Goal: Task Accomplishment & Management: Manage account settings

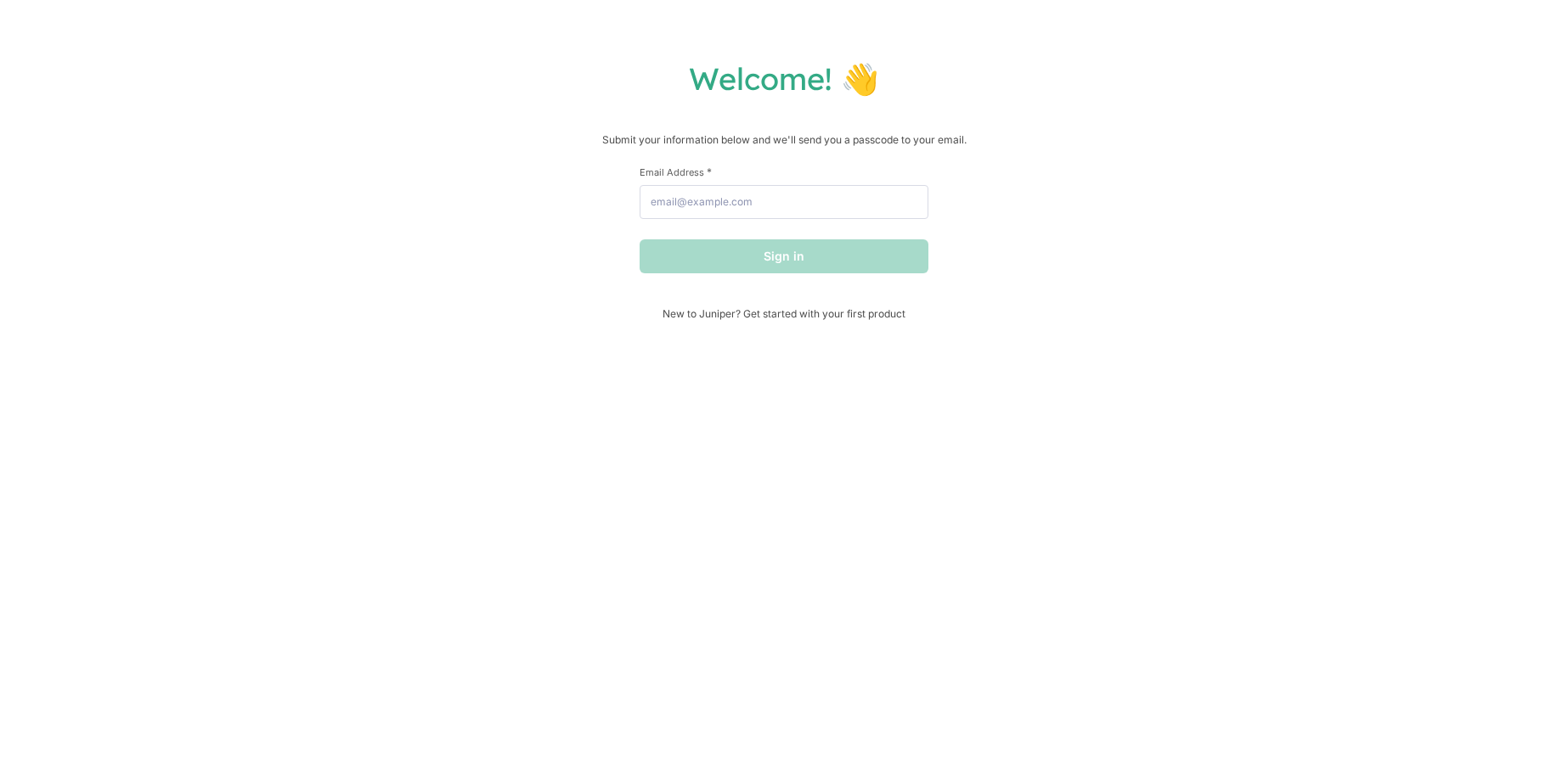
click at [1184, 328] on div "Welcome! 👋 Submit your information below and we'll send you a passcode to your …" at bounding box center [784, 390] width 1568 height 780
click at [803, 185] on div "Email Address *" at bounding box center [784, 192] width 288 height 54
click at [789, 215] on input "Email Address *" at bounding box center [784, 202] width 288 height 34
click at [640, 239] on button "Sign in" at bounding box center [784, 256] width 288 height 34
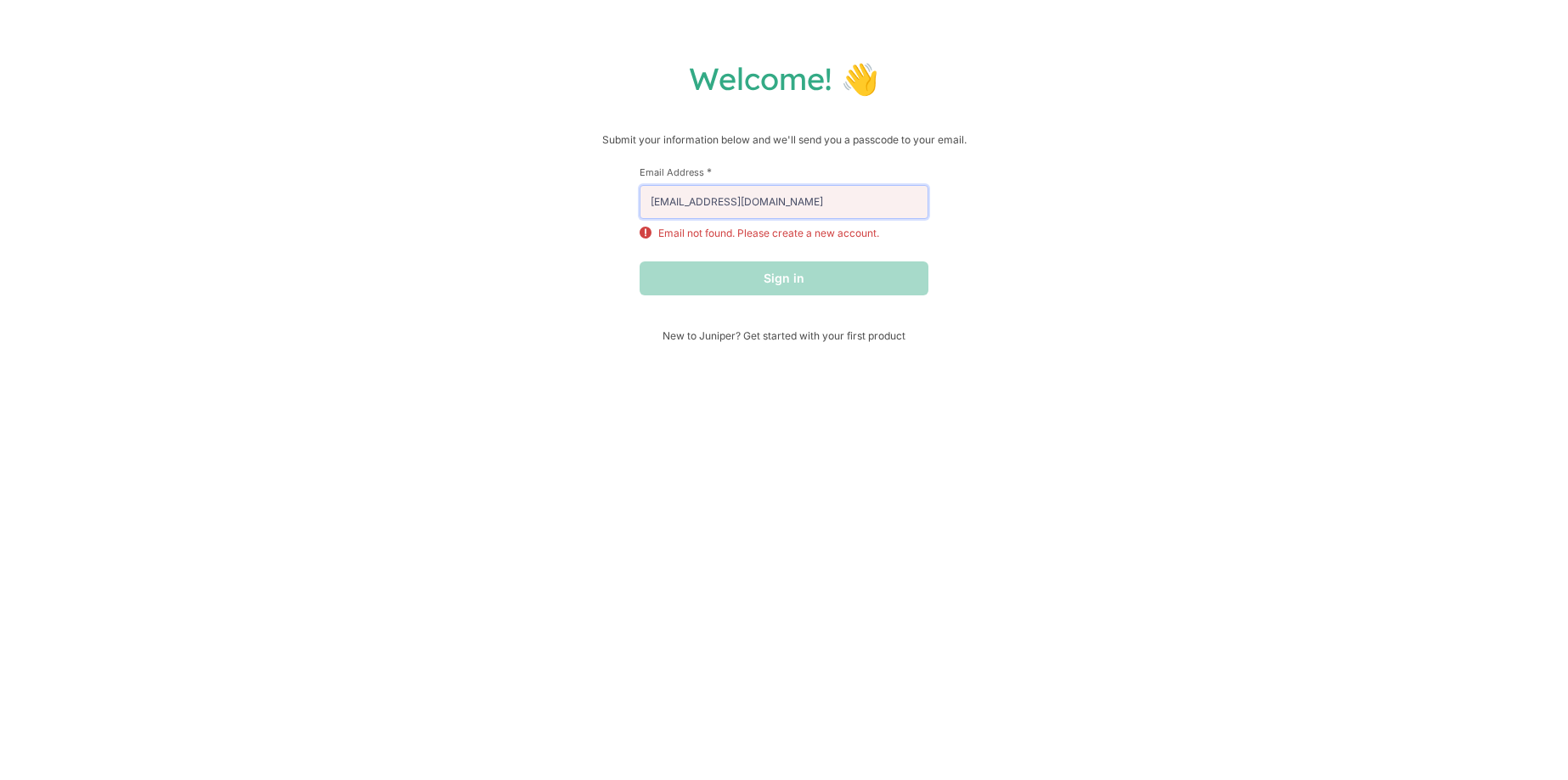
click at [786, 210] on input "[EMAIL_ADDRESS][DOMAIN_NAME]" at bounding box center [784, 202] width 288 height 34
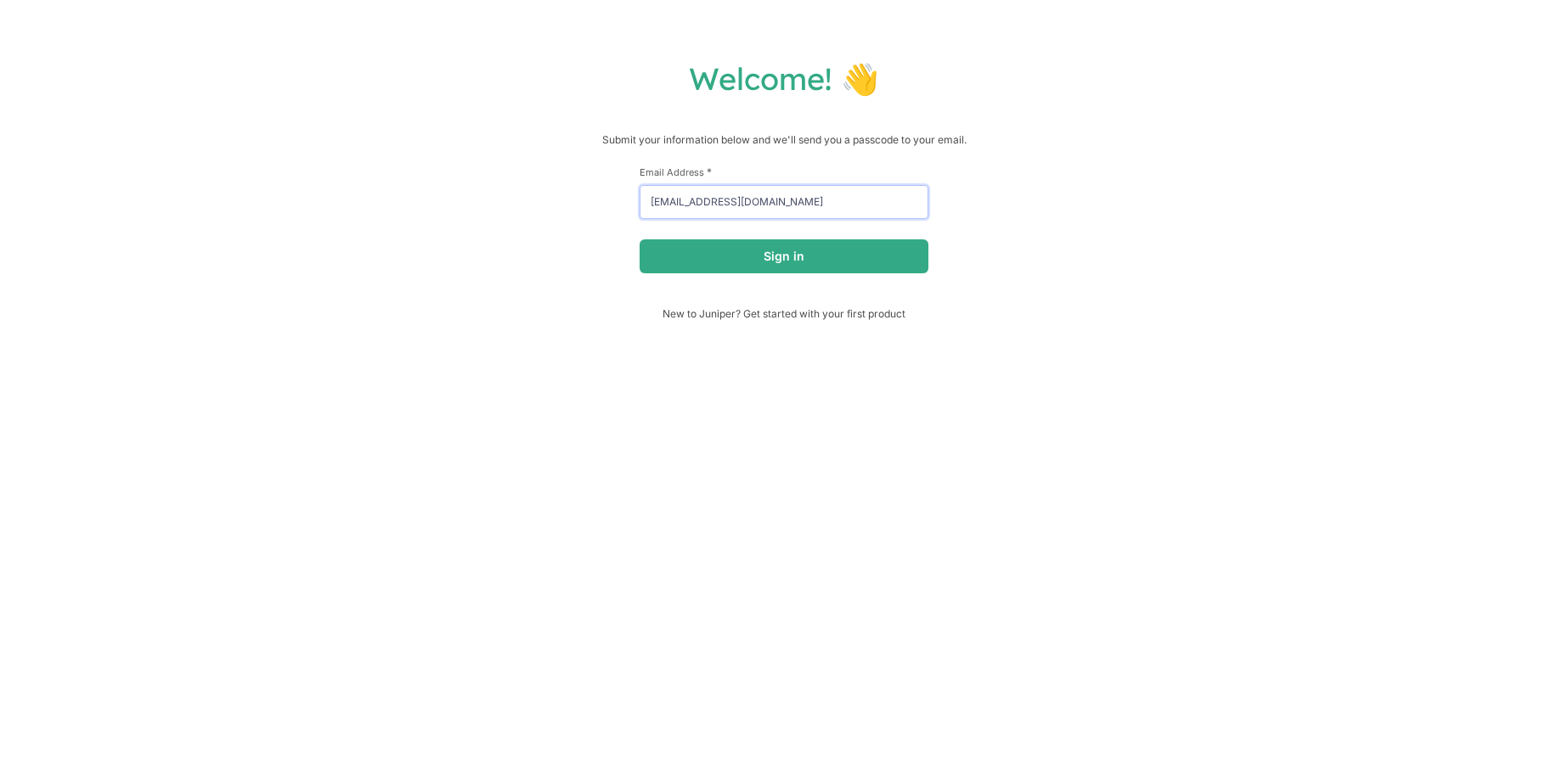
type input "[EMAIL_ADDRESS][DOMAIN_NAME]"
click at [640, 239] on button "Sign in" at bounding box center [784, 256] width 288 height 34
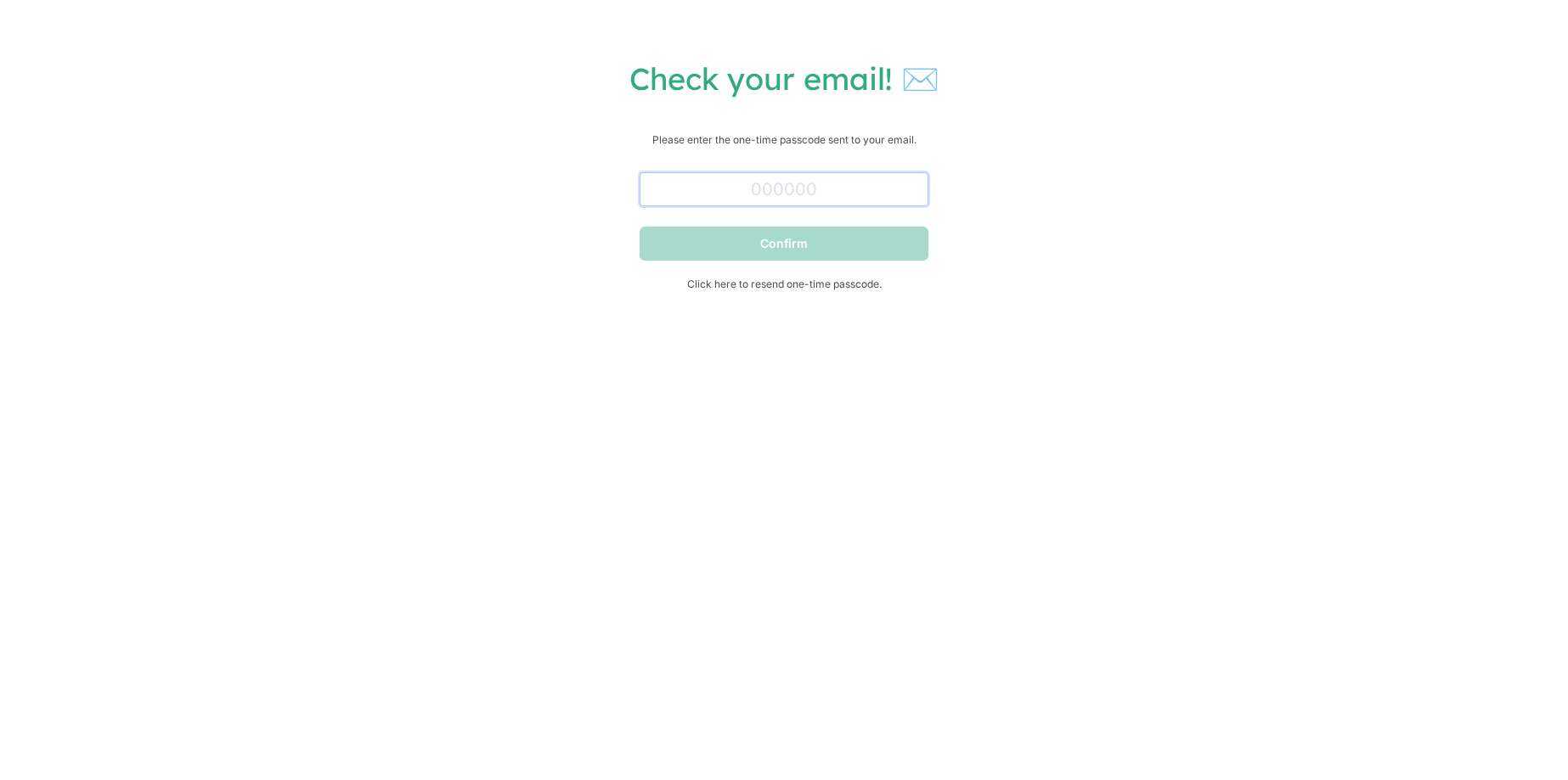
click at [890, 203] on input "text" at bounding box center [784, 189] width 288 height 34
paste input "228744"
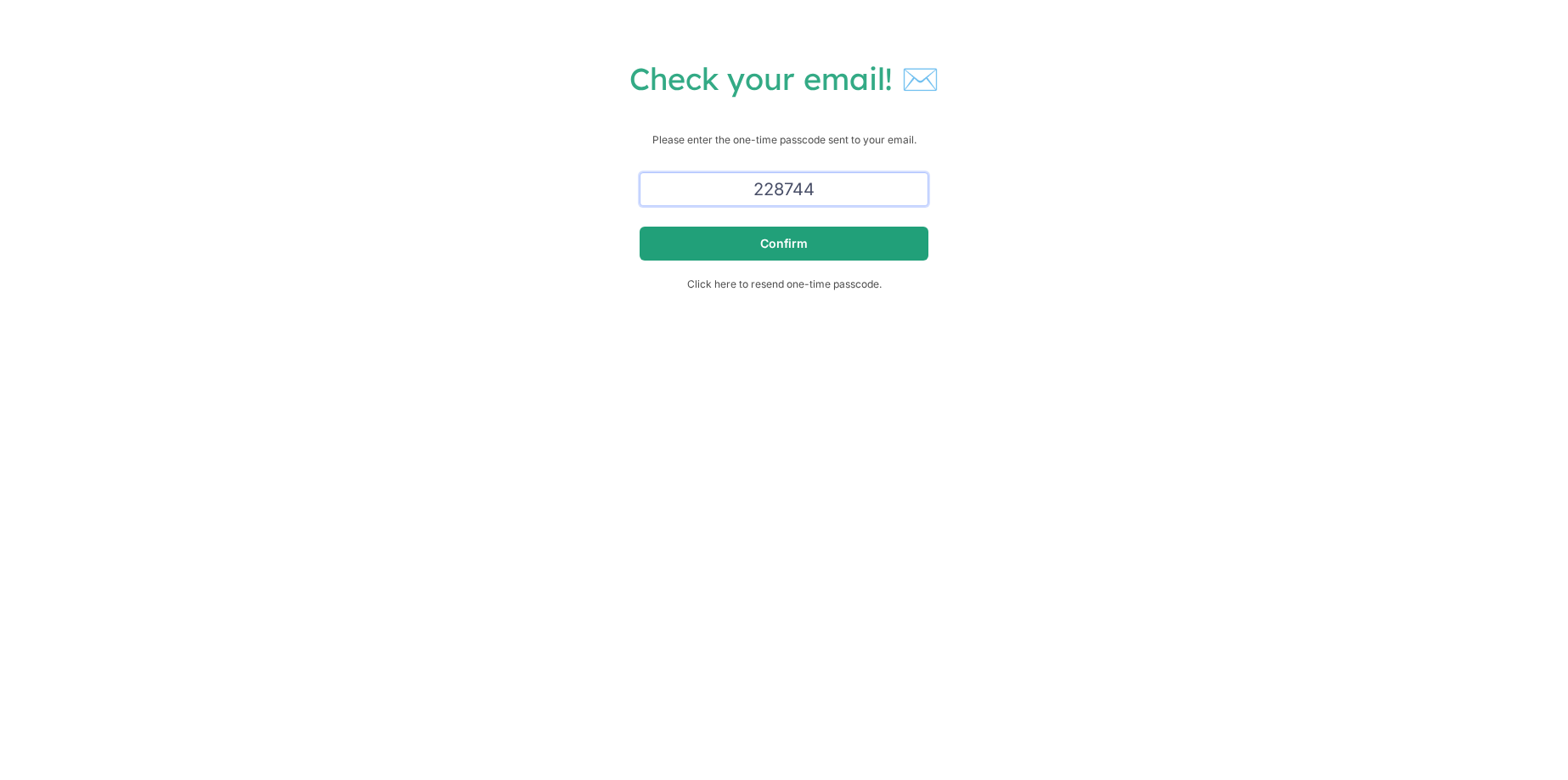
type input "228744"
click at [840, 236] on button "Confirm" at bounding box center [784, 244] width 288 height 34
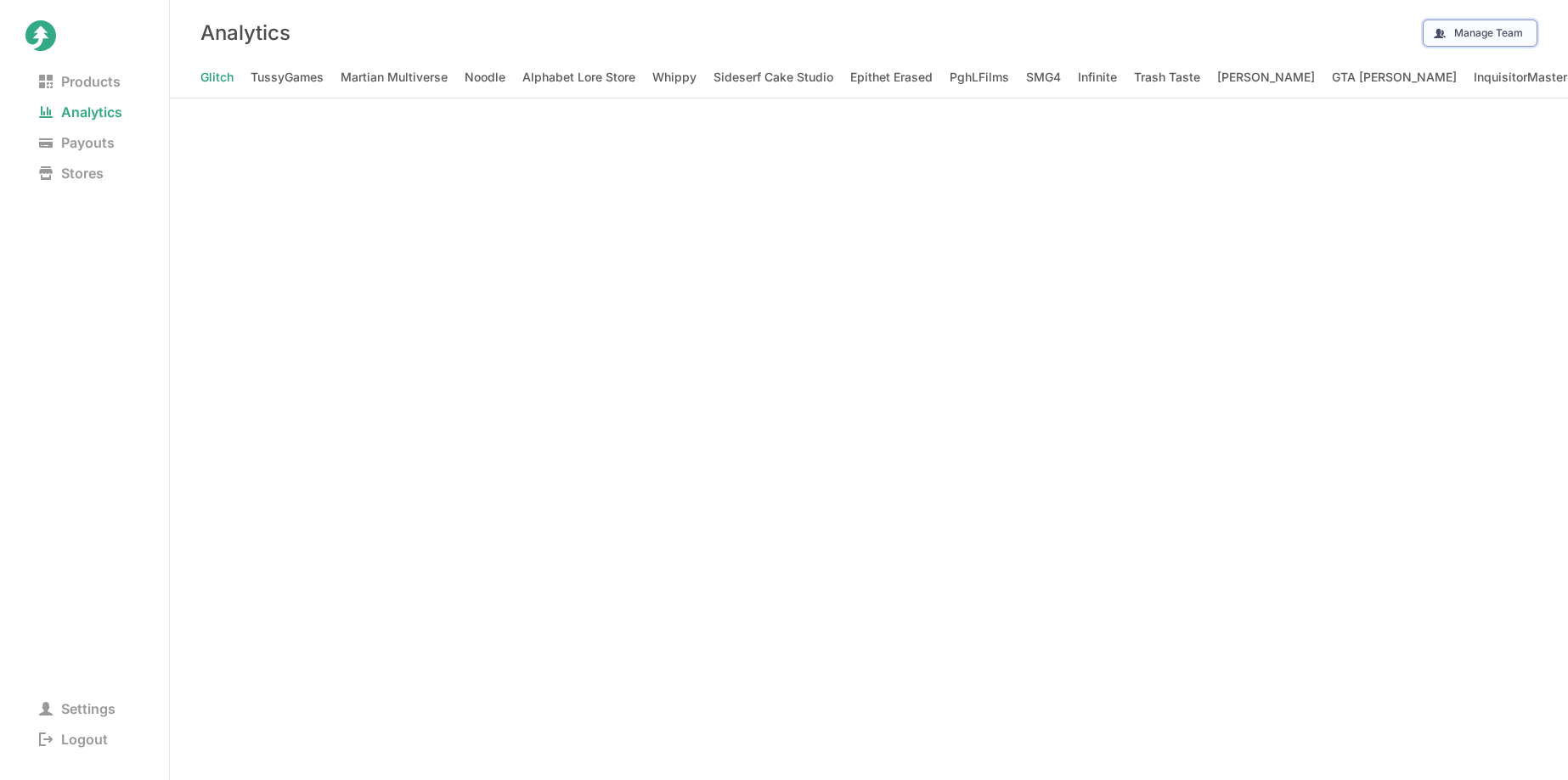
click at [1462, 40] on button "Manage Team" at bounding box center [1480, 33] width 115 height 27
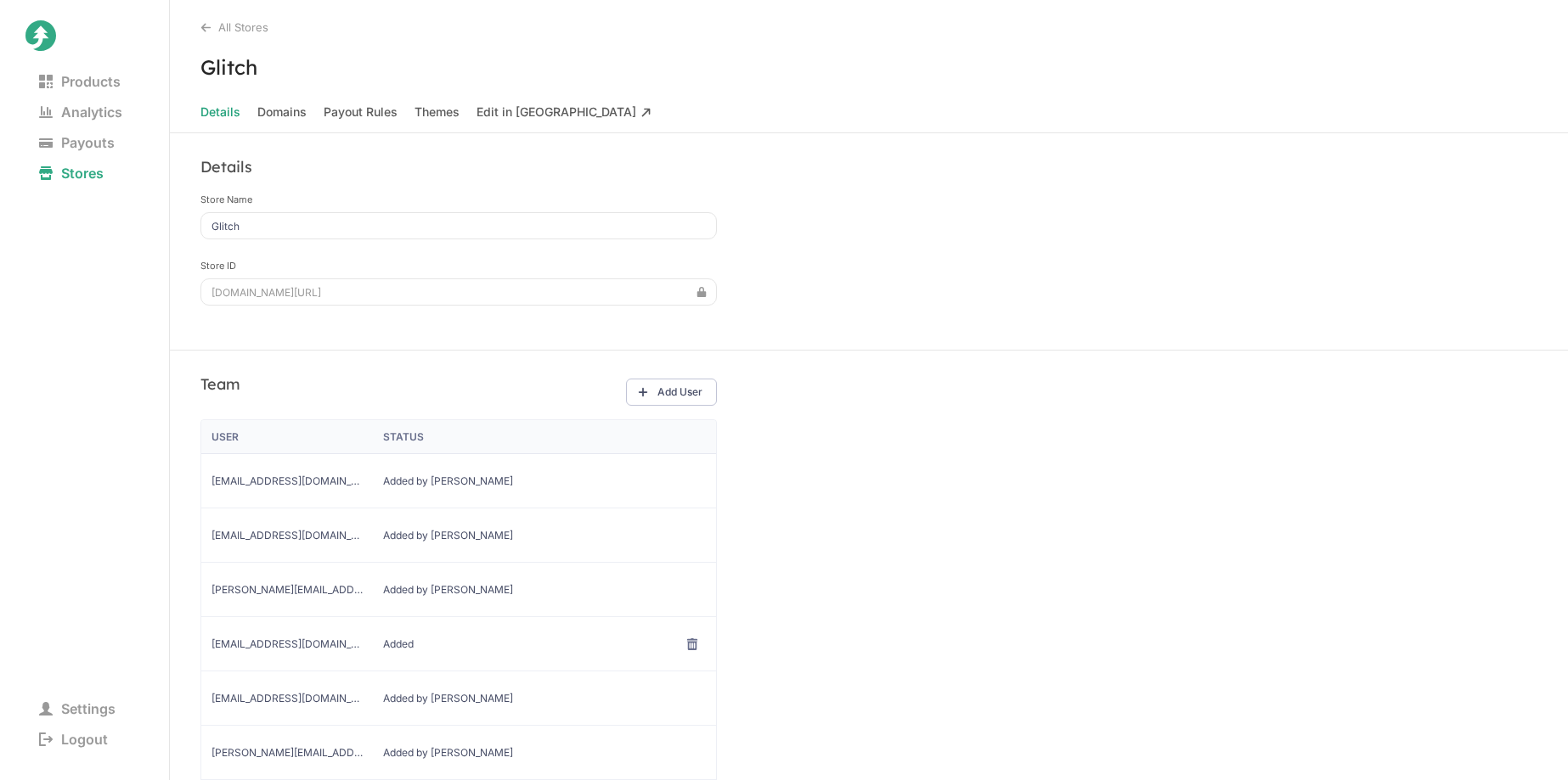
click at [259, 27] on div "All Stores" at bounding box center [884, 27] width 1367 height 13
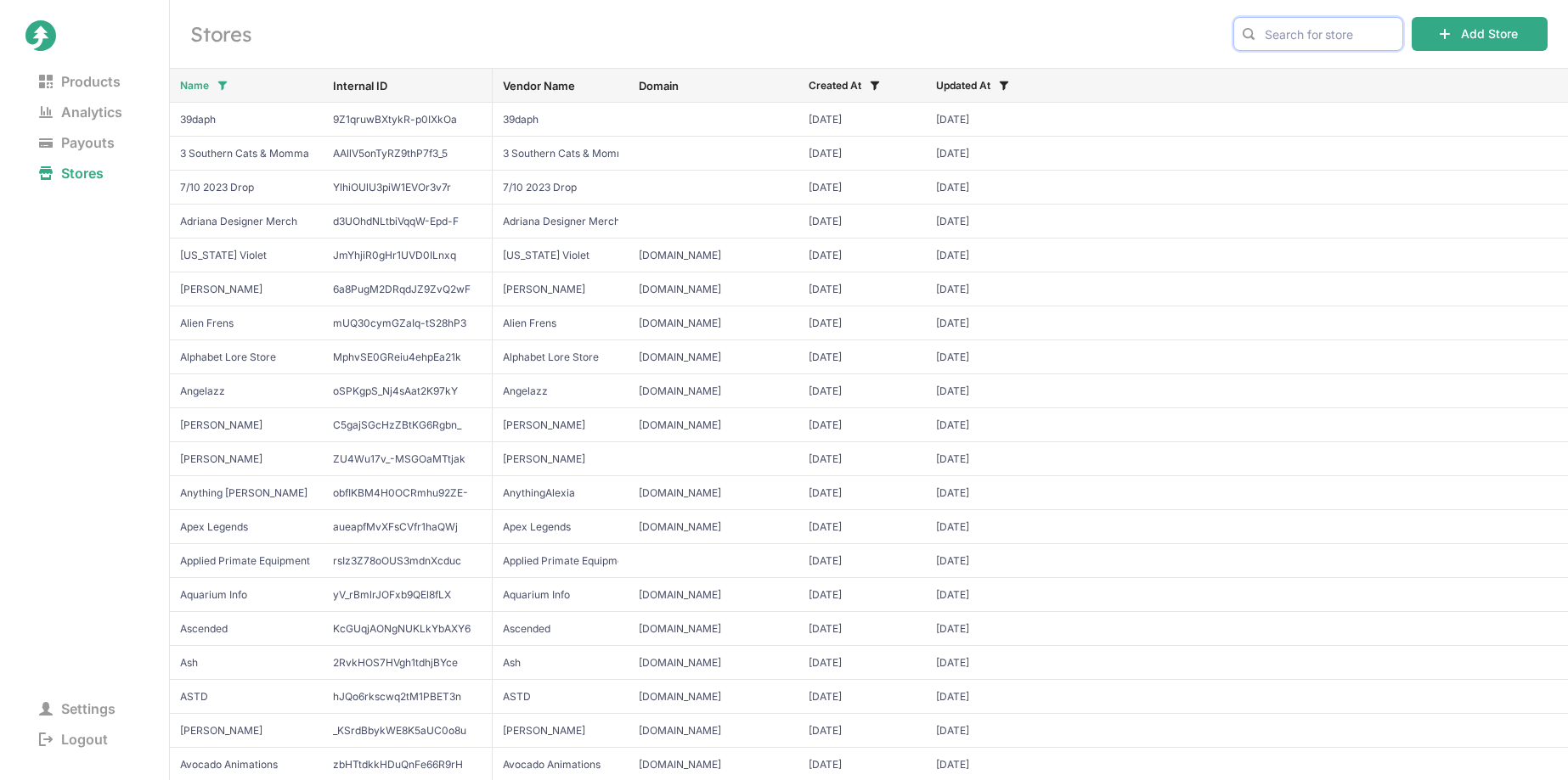
click at [1334, 31] on input "text" at bounding box center [1318, 34] width 170 height 34
type input "gorilla"
click at [1343, 73] on span "Gorilla Tag" at bounding box center [1318, 70] width 141 height 17
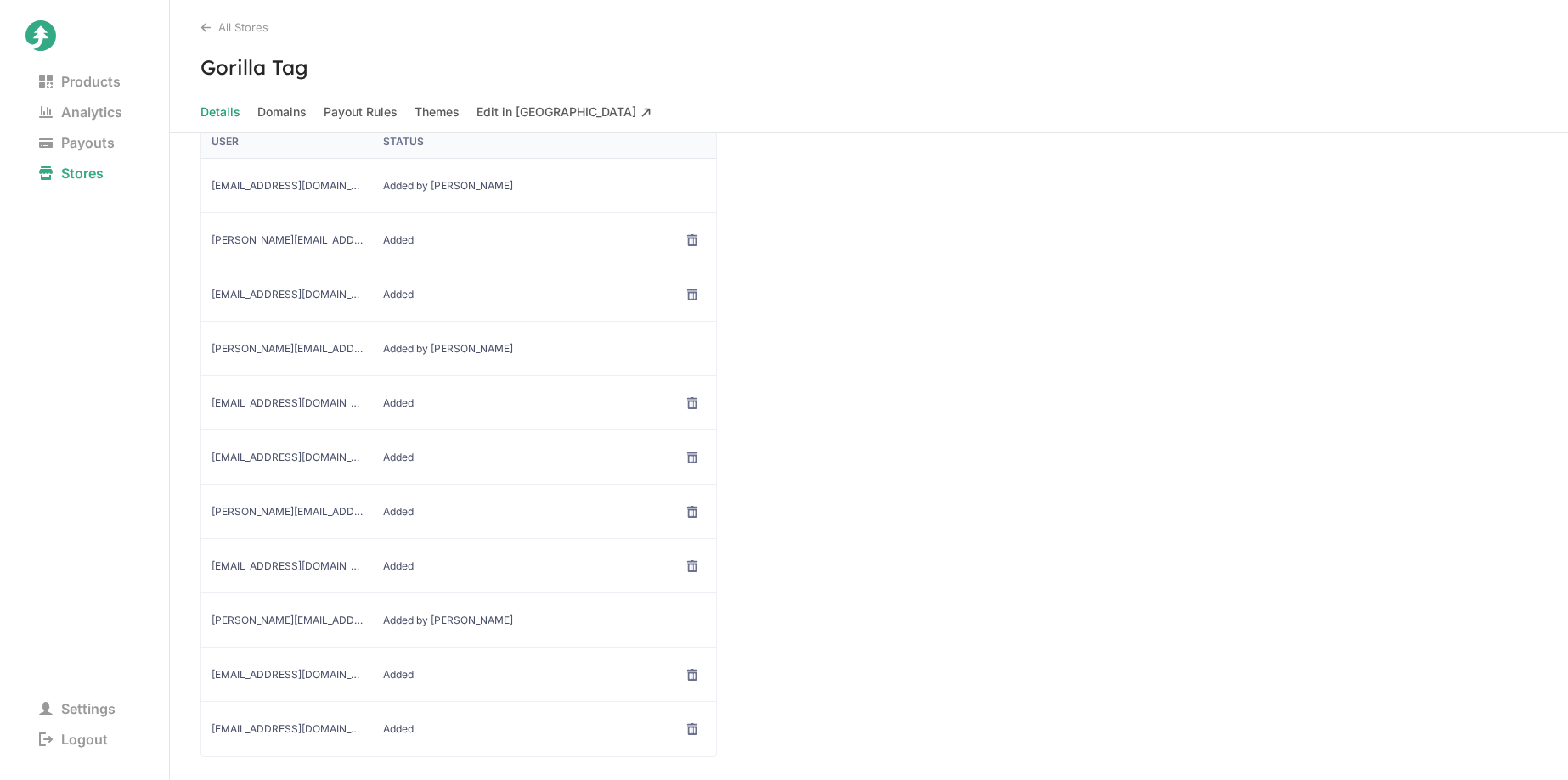
scroll to position [349, 0]
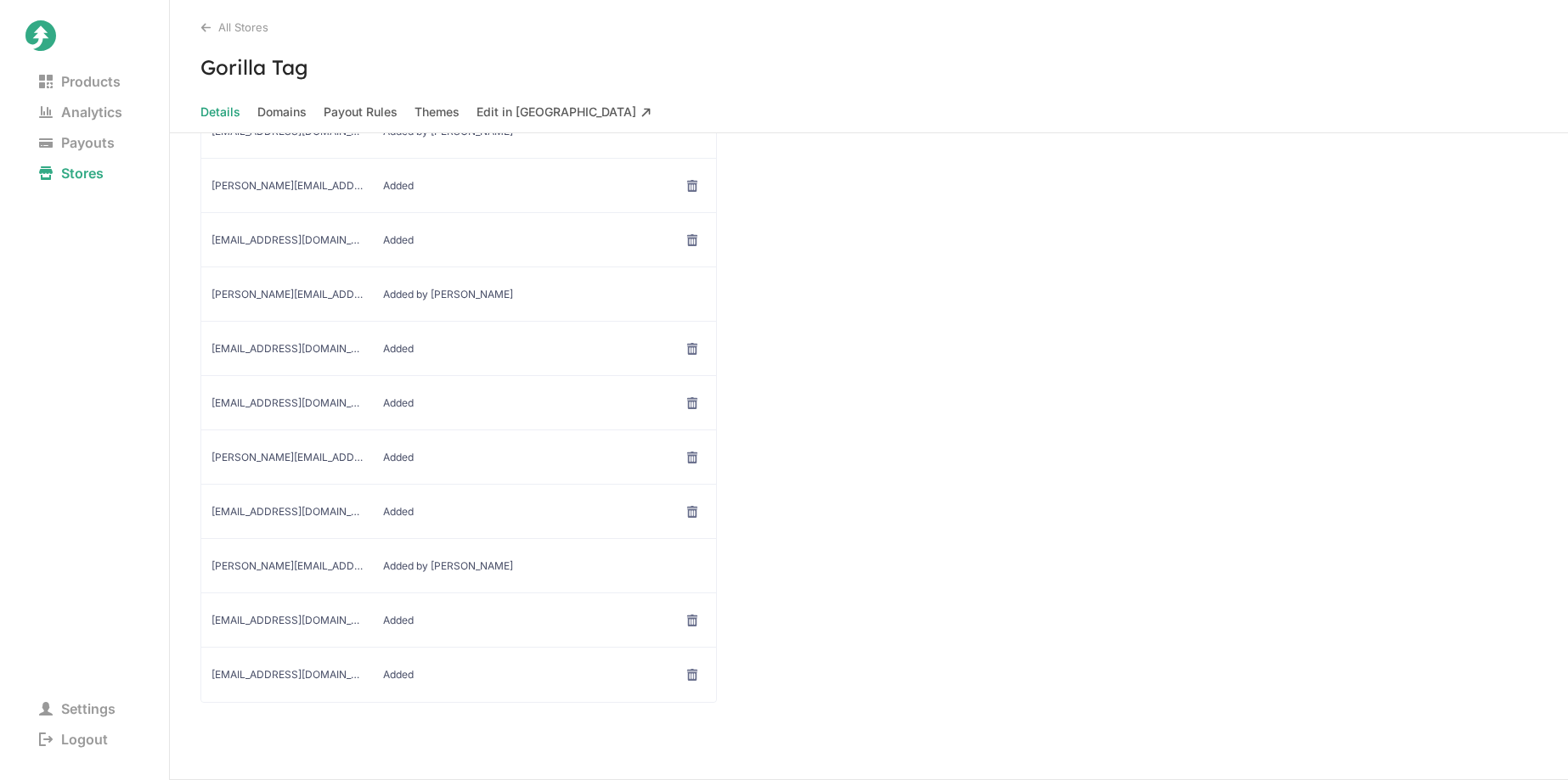
click at [798, 579] on div "Team Add User User Status moxtra-admin@junipercreates.com Added by Juniper davi…" at bounding box center [869, 390] width 1398 height 779
click at [697, 460] on icon at bounding box center [692, 457] width 12 height 12
click at [700, 500] on span "Remove User" at bounding box center [693, 496] width 122 height 17
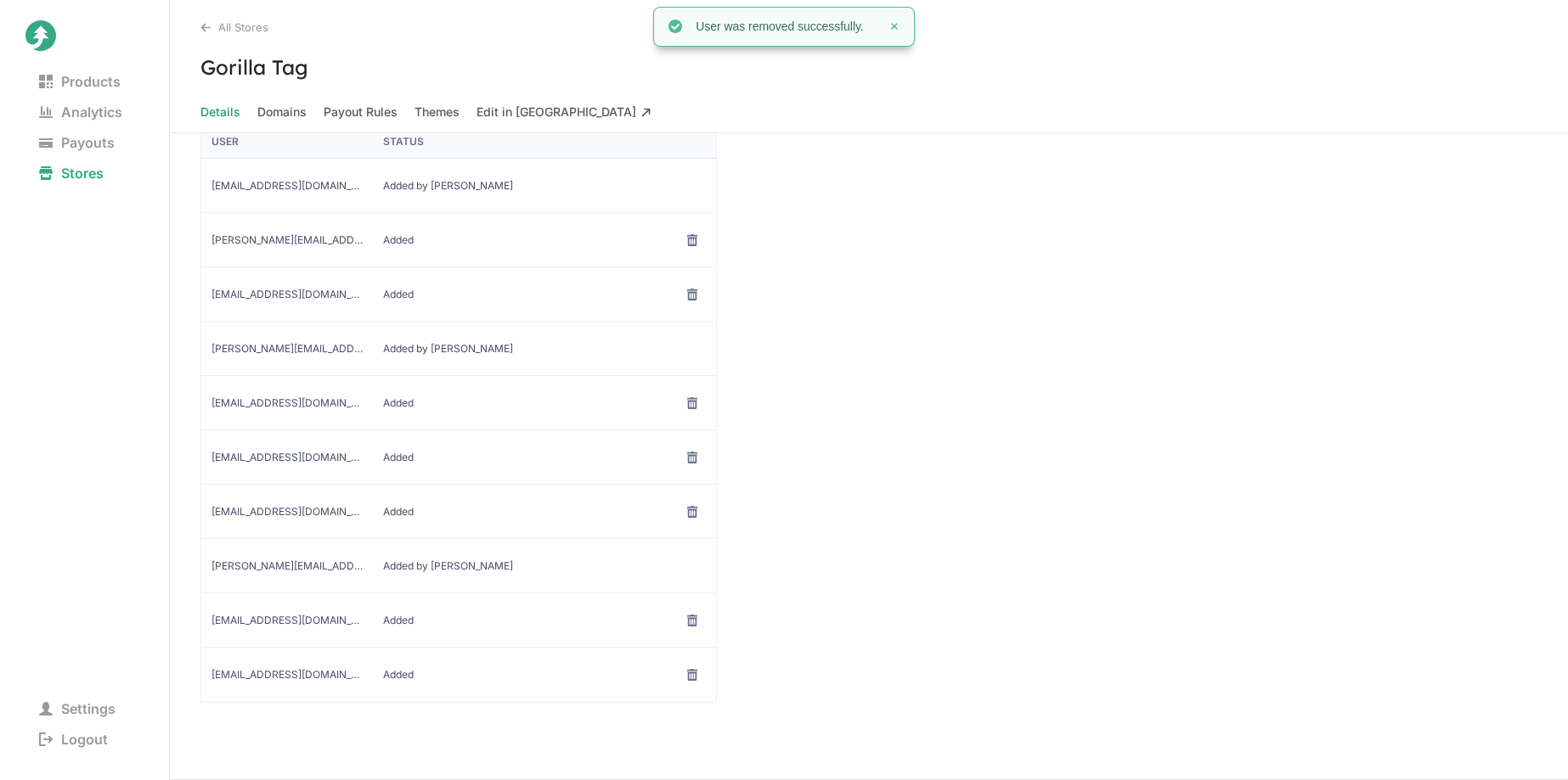
scroll to position [296, 0]
click at [943, 340] on div "Team Add User User Status moxtra-admin@junipercreates.com Added by Juniper davi…" at bounding box center [869, 418] width 1398 height 725
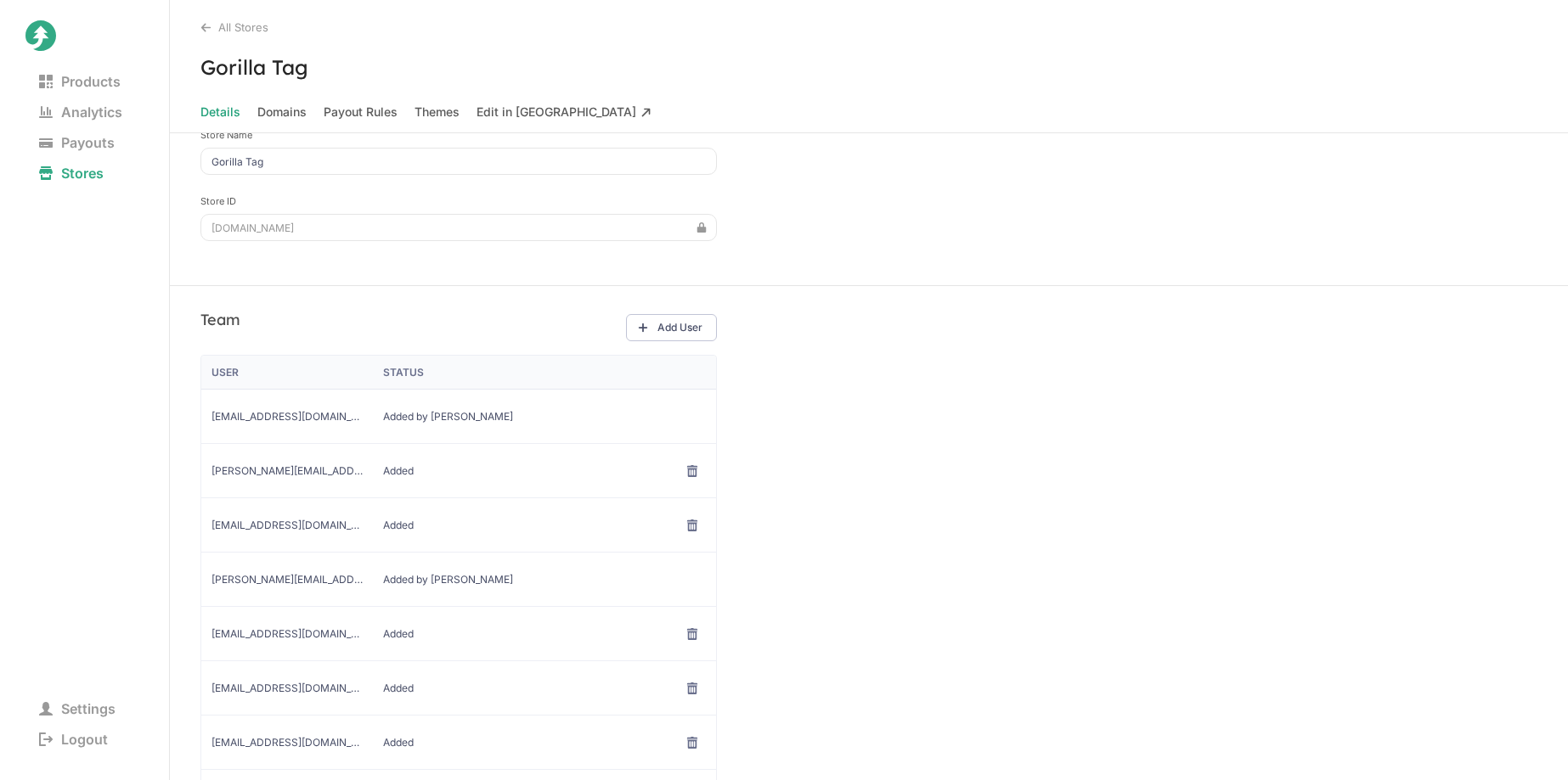
scroll to position [0, 0]
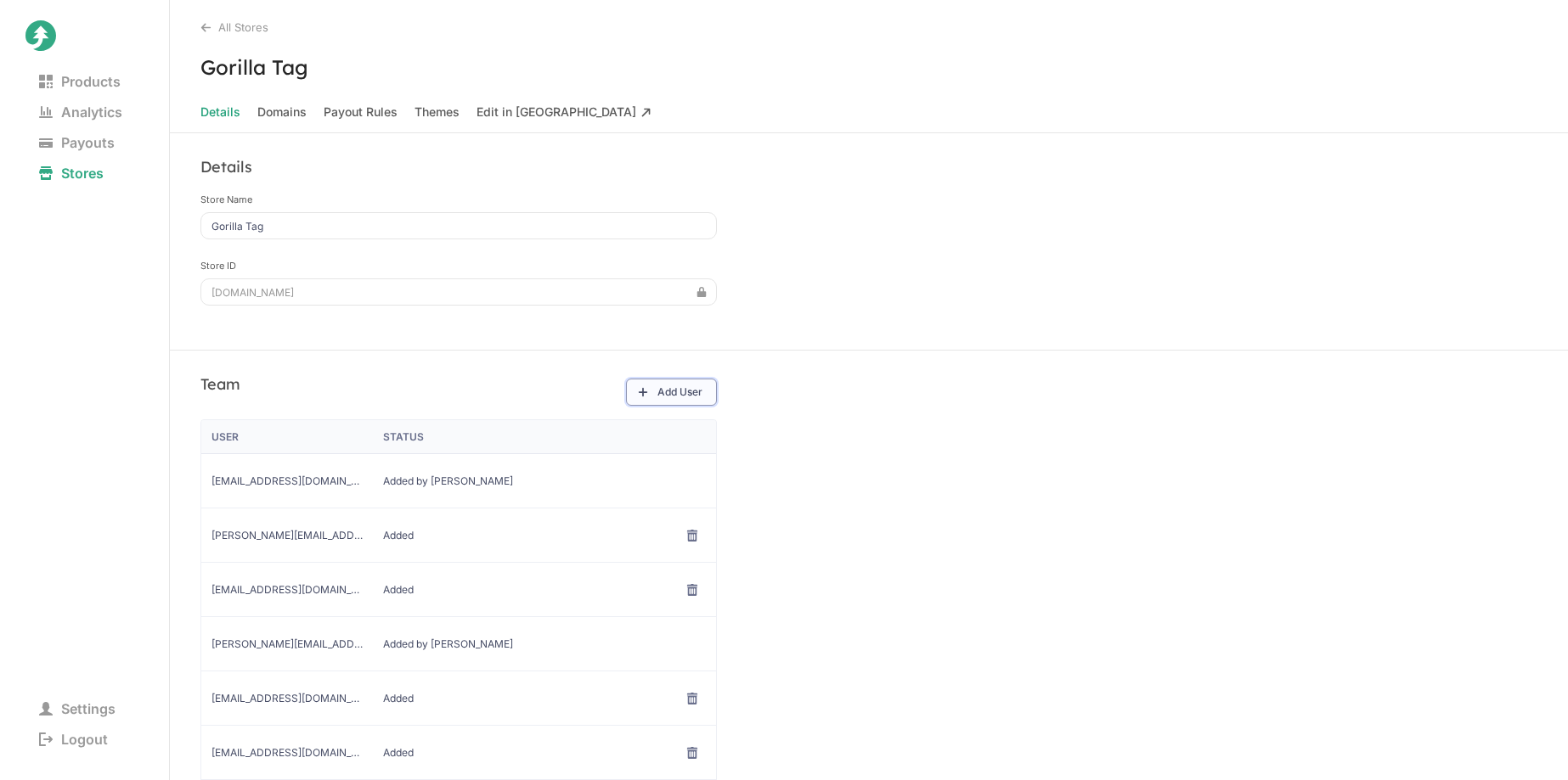
click at [685, 396] on button "Add User" at bounding box center [671, 392] width 90 height 27
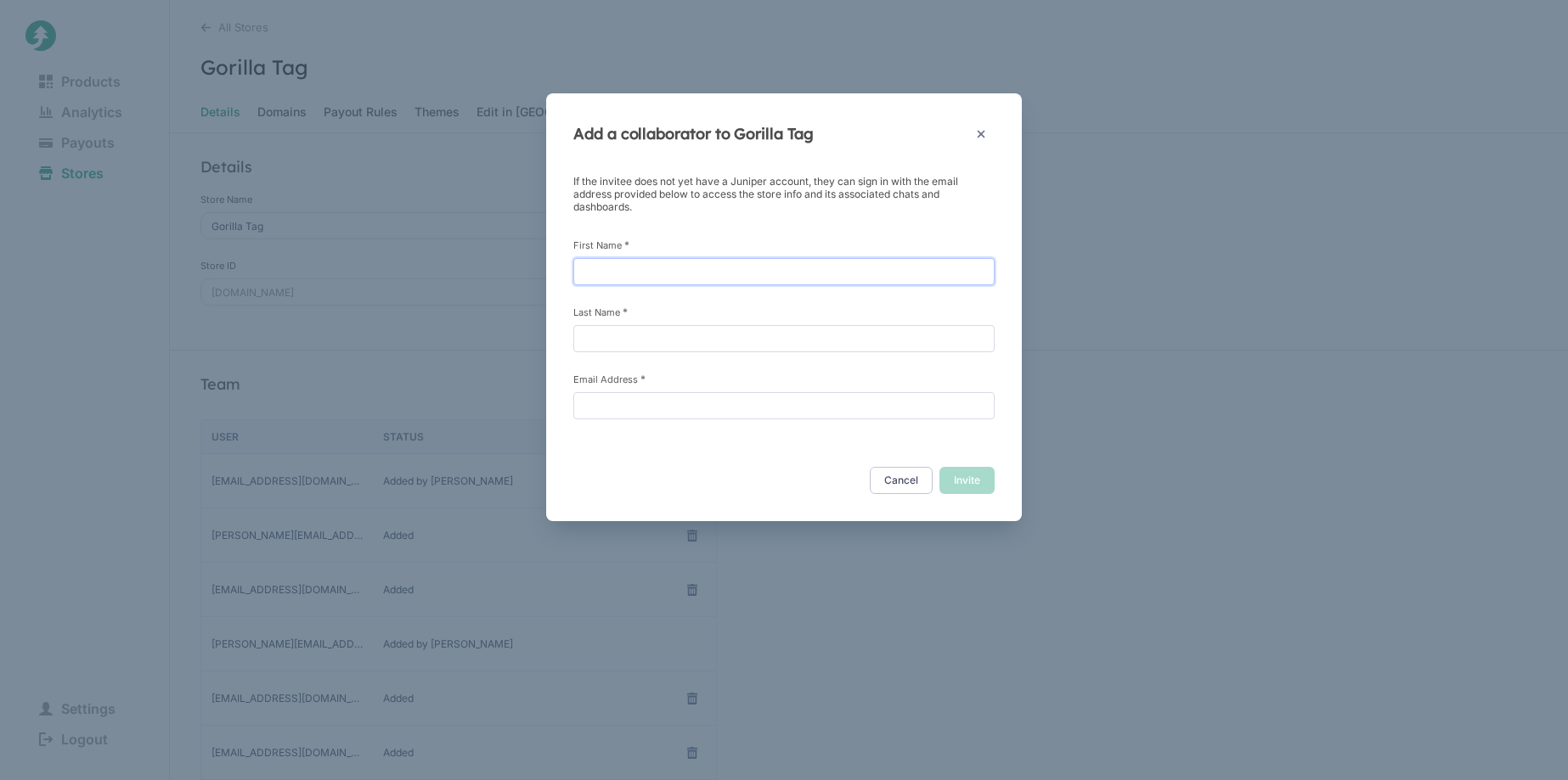
click at [679, 268] on input "First Name *" at bounding box center [783, 271] width 421 height 27
type input "Jenn"
type input "Lane"
paste input "jenniferl@anotheraxiom.com"
type input "jenniferl@anotheraxiom.com"
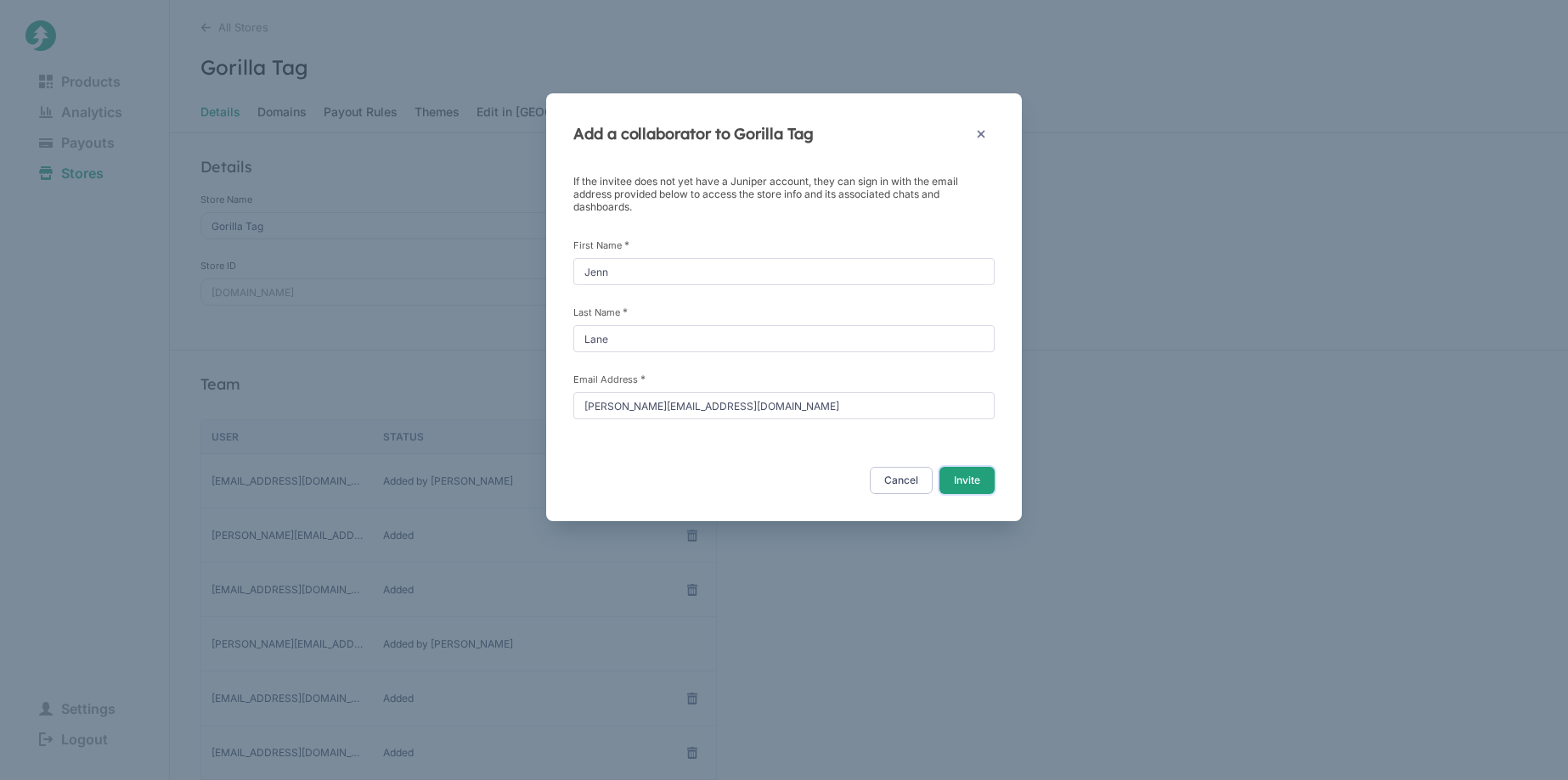
click at [959, 474] on button "Invite" at bounding box center [967, 480] width 56 height 27
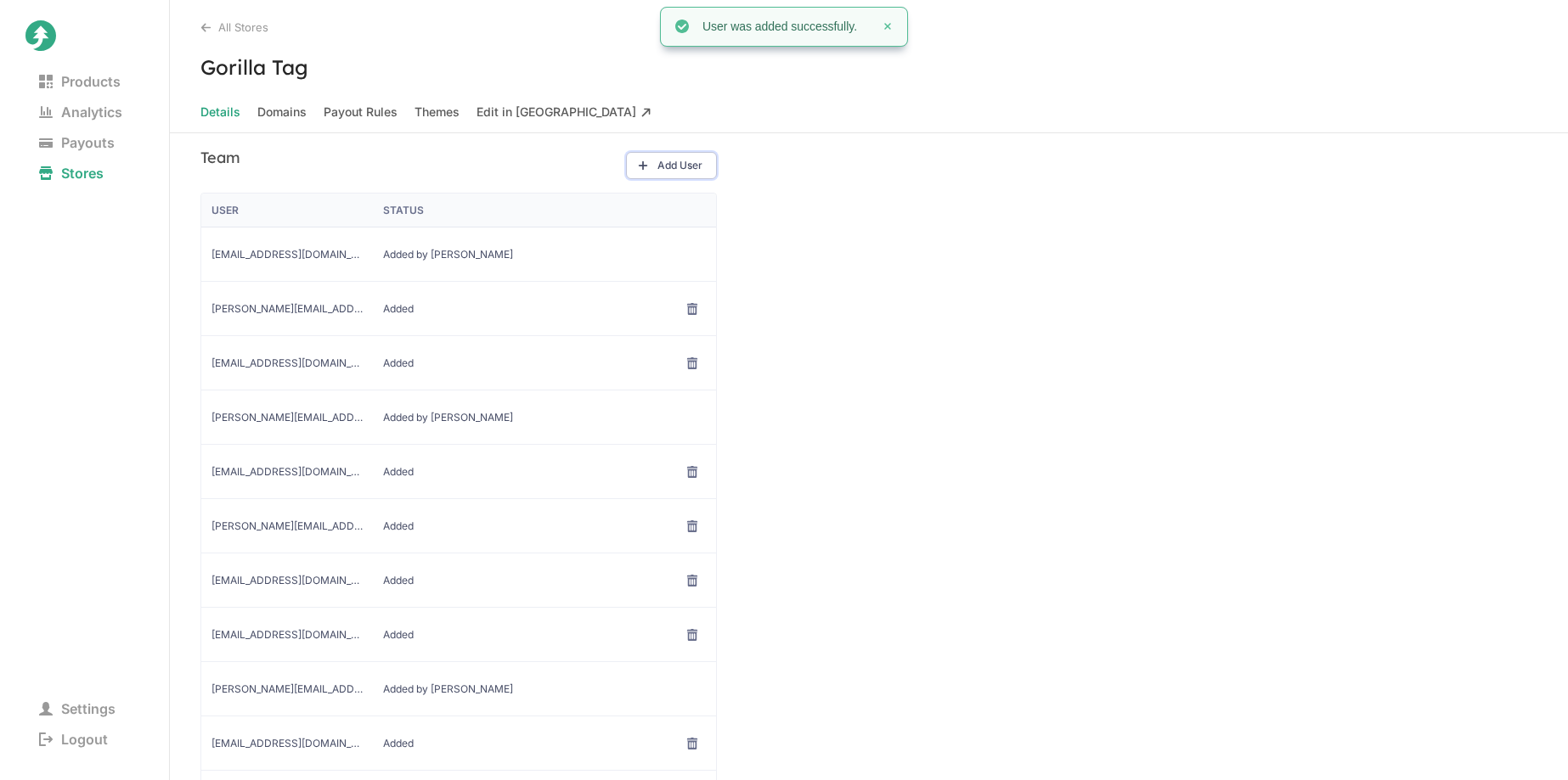
scroll to position [349, 0]
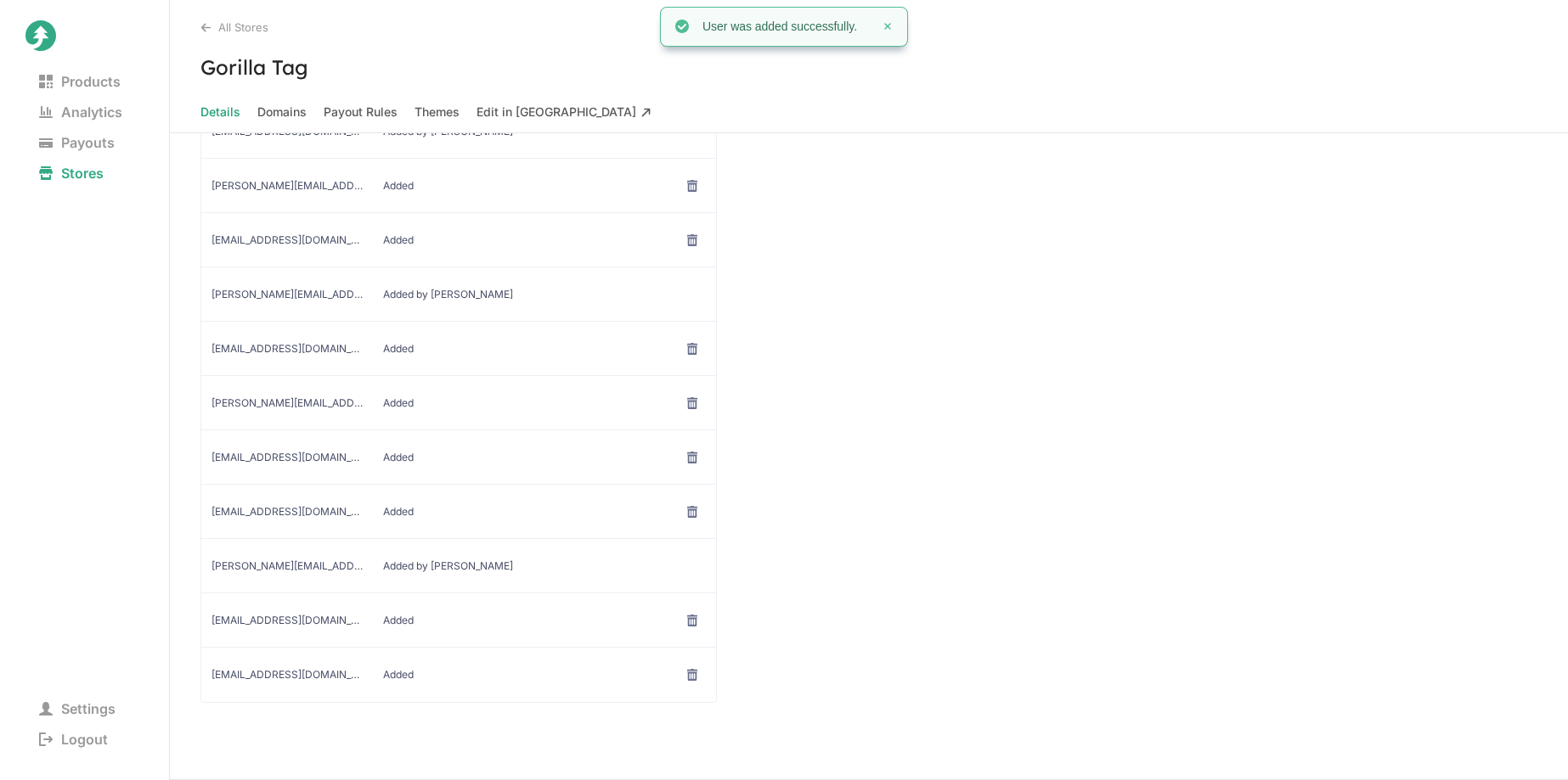
click at [1070, 544] on div "Team Add User User Status moxtra-admin@junipercreates.com Added by Juniper davi…" at bounding box center [869, 390] width 1398 height 779
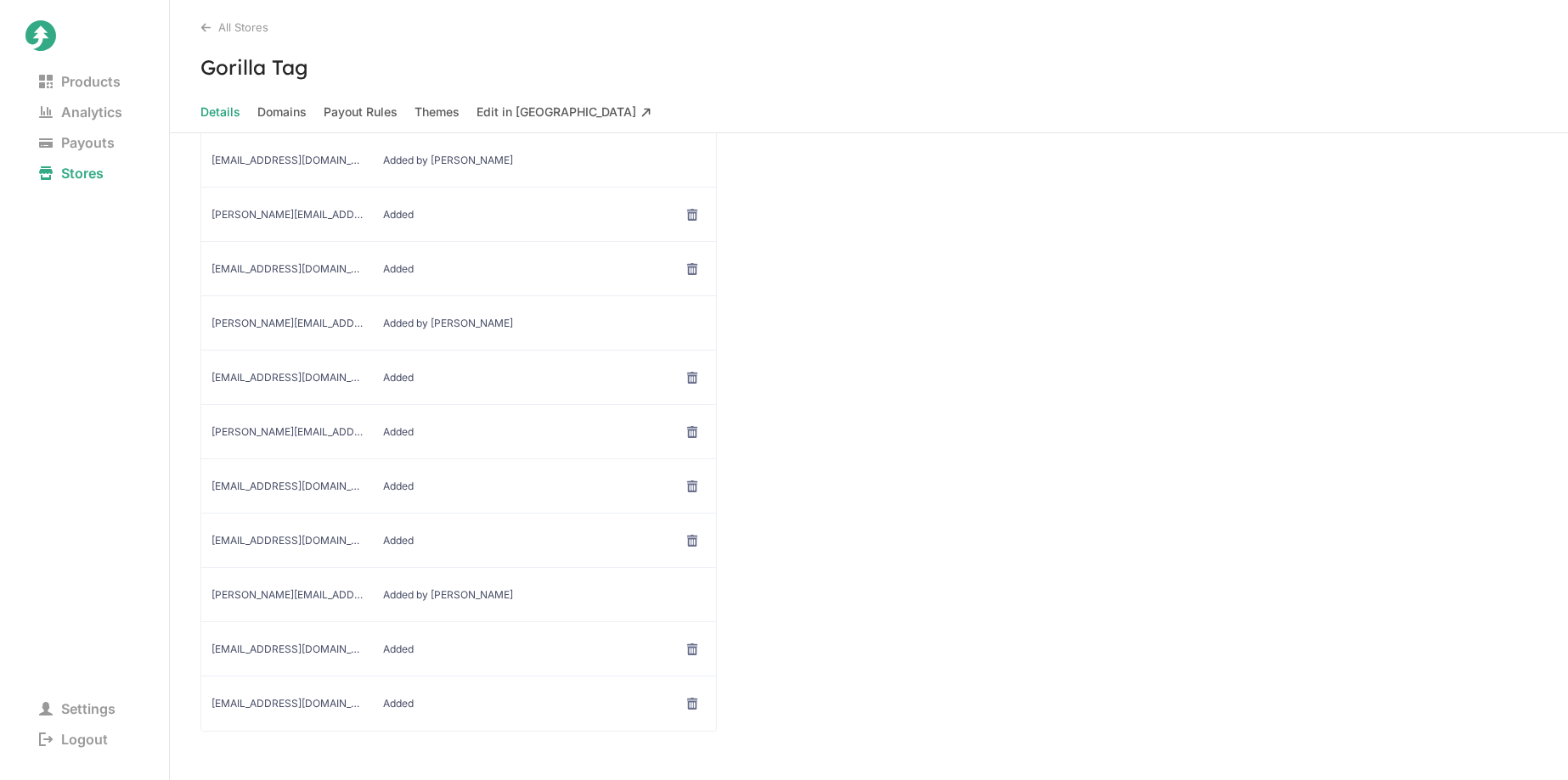
scroll to position [322, 0]
